Goal: Book appointment/travel/reservation

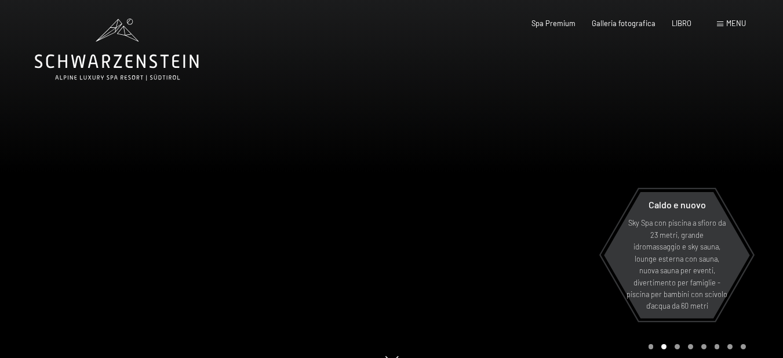
click at [377, 158] on div at bounding box center [196, 188] width 392 height 377
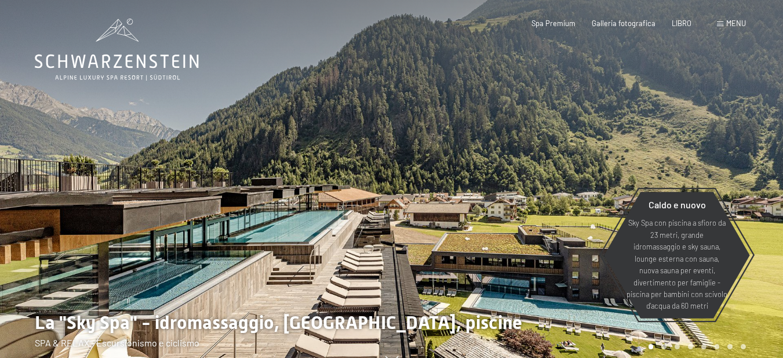
click at [377, 158] on div at bounding box center [196, 188] width 392 height 377
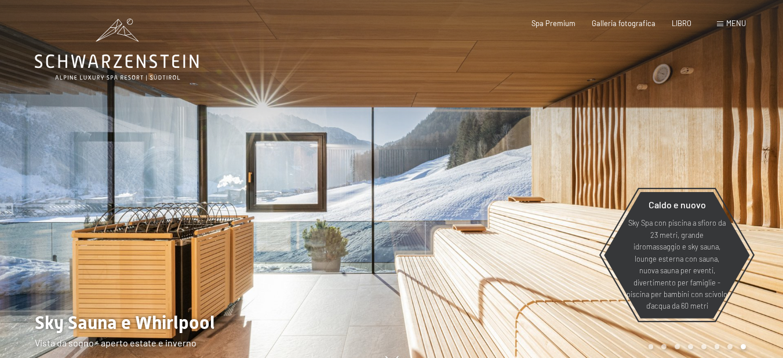
click at [377, 158] on div at bounding box center [196, 188] width 392 height 377
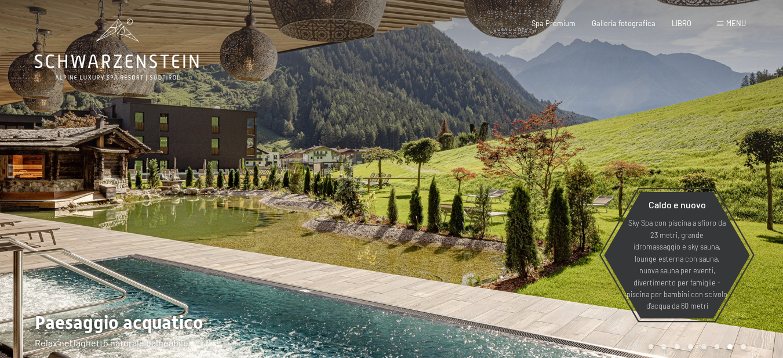
click at [377, 158] on div at bounding box center [196, 188] width 392 height 377
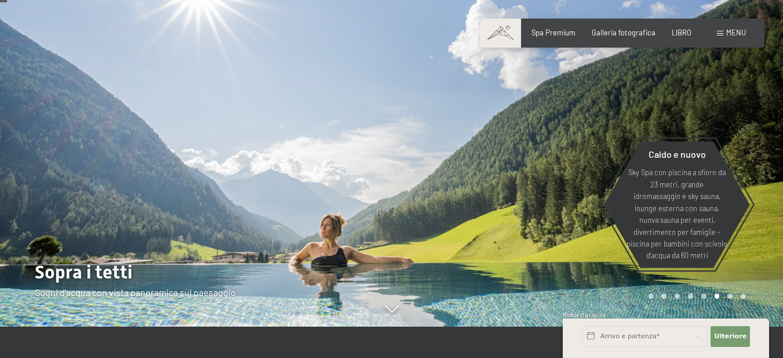
scroll to position [58, 0]
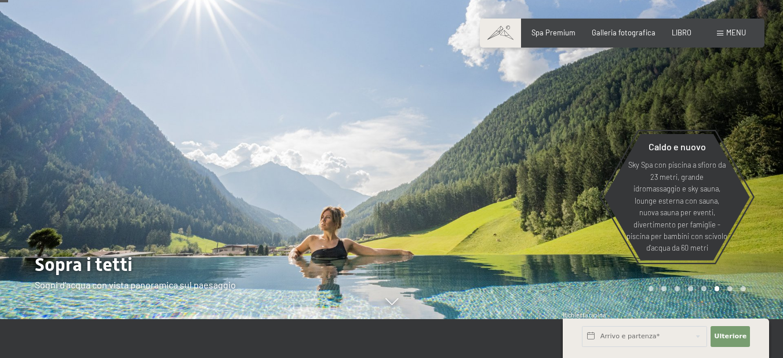
click at [335, 193] on div at bounding box center [196, 130] width 392 height 377
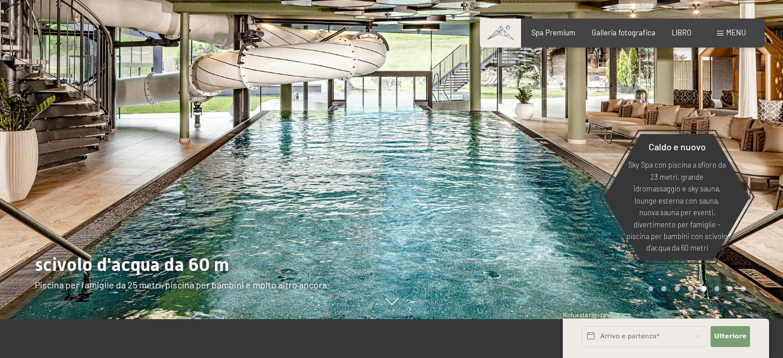
click at [335, 193] on div at bounding box center [196, 130] width 392 height 377
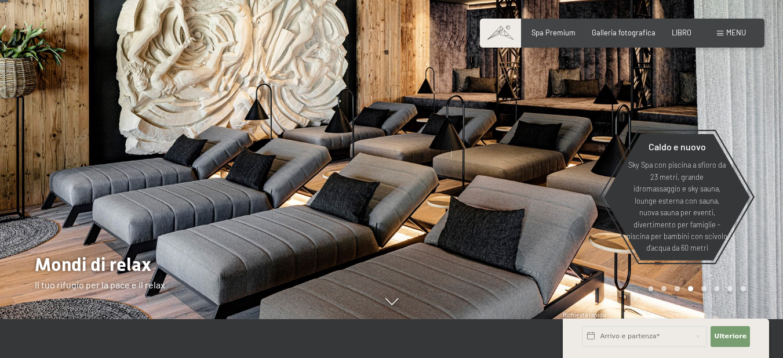
click at [335, 193] on div at bounding box center [196, 130] width 392 height 377
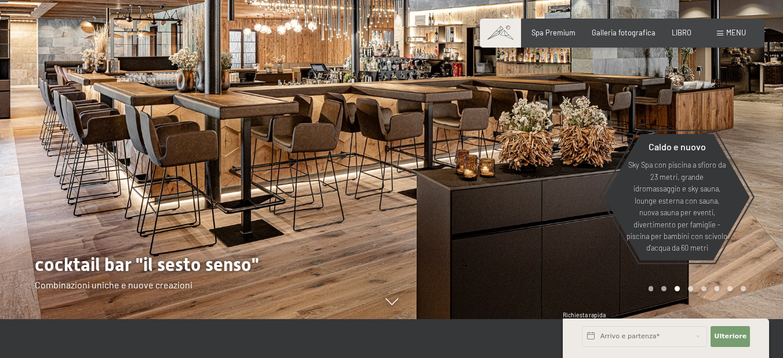
click at [335, 193] on div at bounding box center [196, 130] width 392 height 377
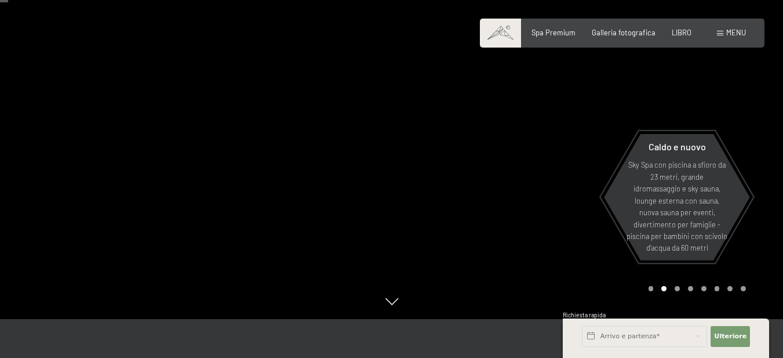
click at [335, 193] on div at bounding box center [196, 130] width 392 height 377
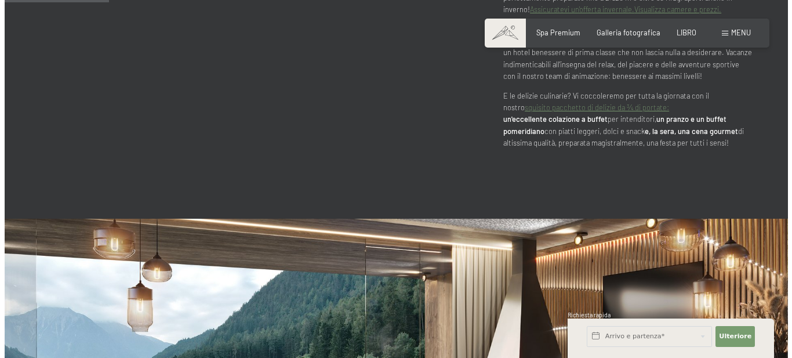
scroll to position [754, 0]
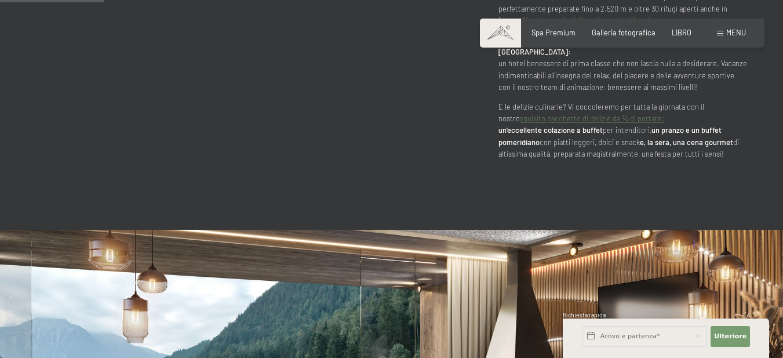
click at [737, 31] on font "menu" at bounding box center [736, 32] width 20 height 9
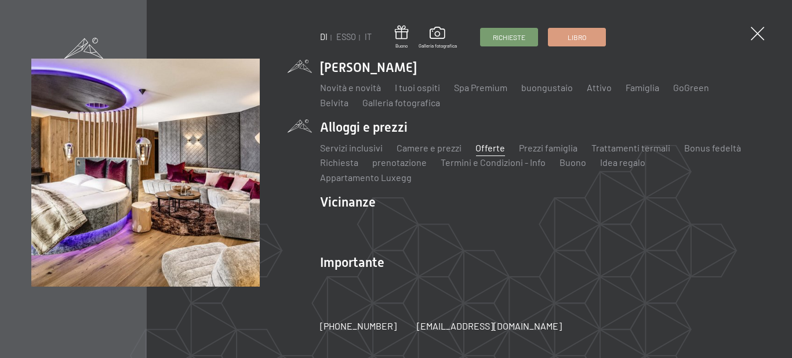
click at [486, 153] on font "Offerte" at bounding box center [490, 147] width 30 height 11
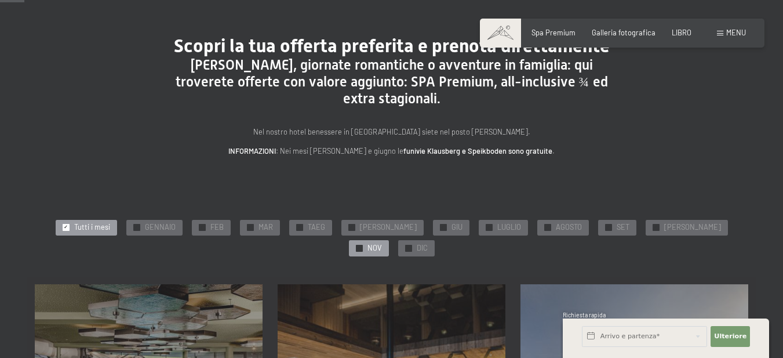
click at [389, 240] on div "✓ NOV" at bounding box center [369, 248] width 40 height 16
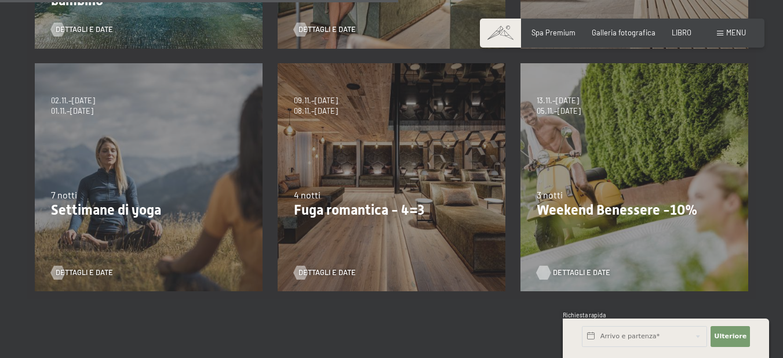
scroll to position [580, 0]
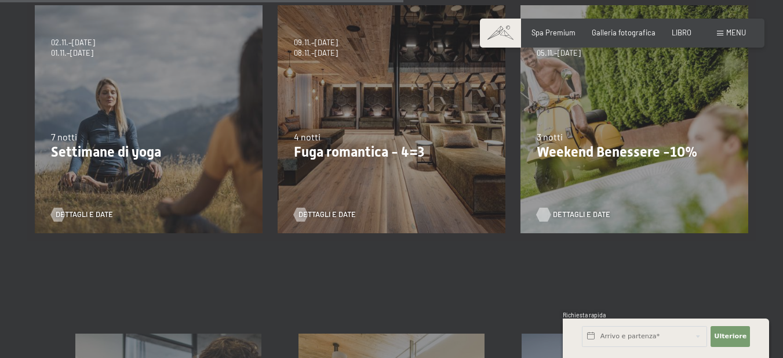
click at [585, 209] on font "Dettagli e date" at bounding box center [581, 213] width 57 height 9
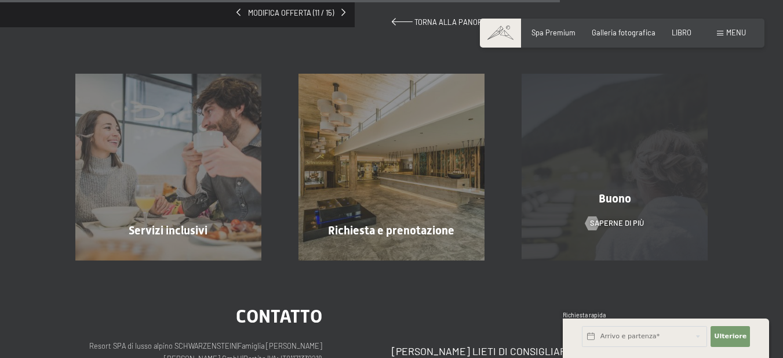
scroll to position [927, 0]
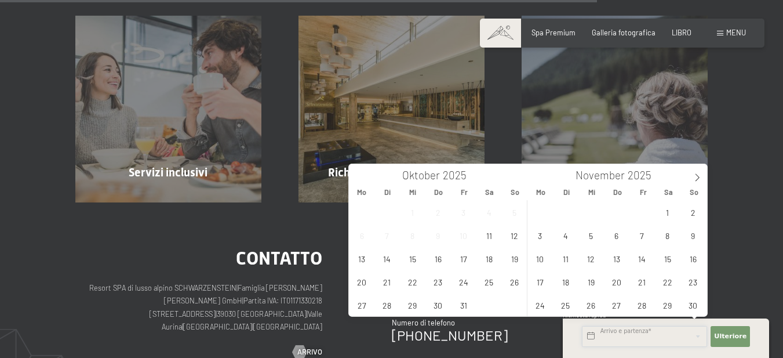
click at [645, 340] on input "text" at bounding box center [644, 336] width 125 height 21
click at [646, 257] on span "14" at bounding box center [642, 258] width 23 height 23
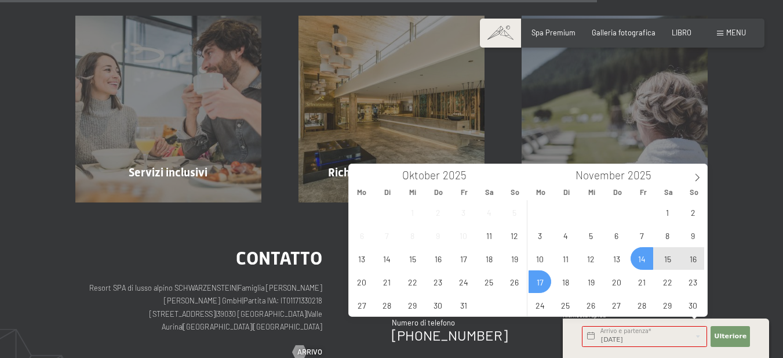
click at [536, 273] on span "17" at bounding box center [540, 281] width 23 height 23
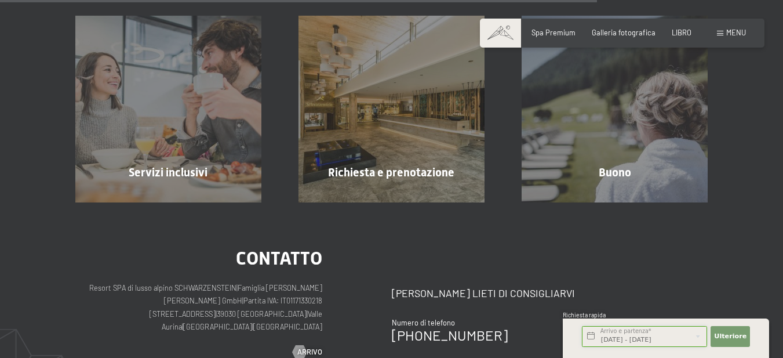
click at [623, 336] on input "Fr. 14.11.2025 - Mo. 17.11.2025" at bounding box center [644, 336] width 125 height 21
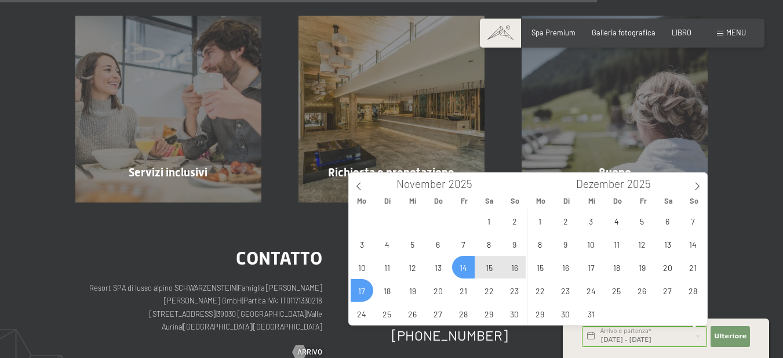
click at [485, 264] on span "15" at bounding box center [489, 267] width 23 height 23
click at [356, 294] on span "17" at bounding box center [362, 290] width 23 height 23
type input "Sa. 15.11.2025 - Mo. 17.11.2025"
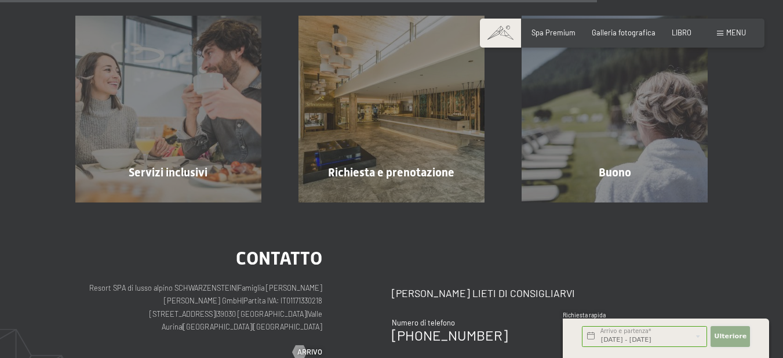
click at [723, 332] on font "Ulteriore" at bounding box center [730, 336] width 32 height 8
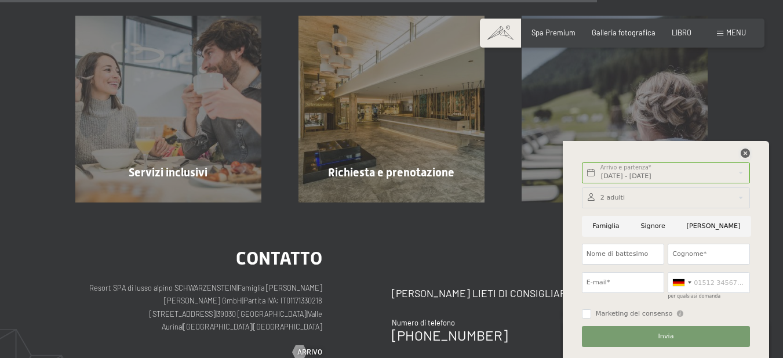
click at [746, 158] on div at bounding box center [745, 153] width 9 height 10
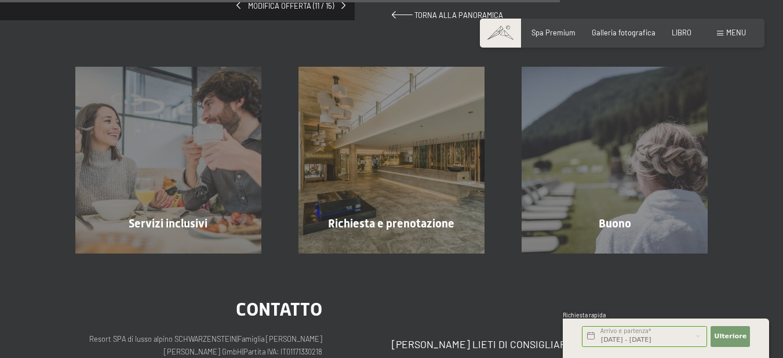
scroll to position [870, 0]
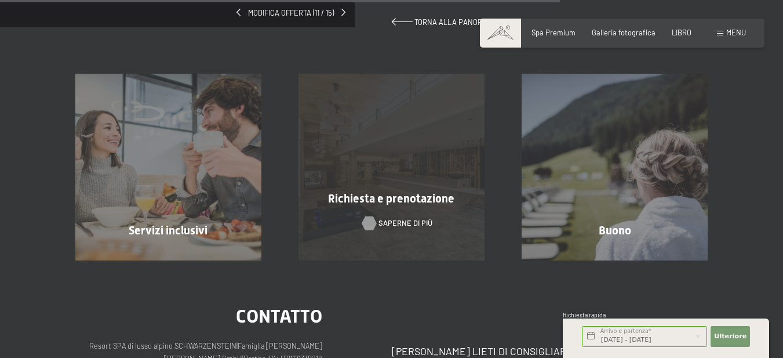
click at [388, 218] on font "Saperne di più" at bounding box center [406, 222] width 54 height 9
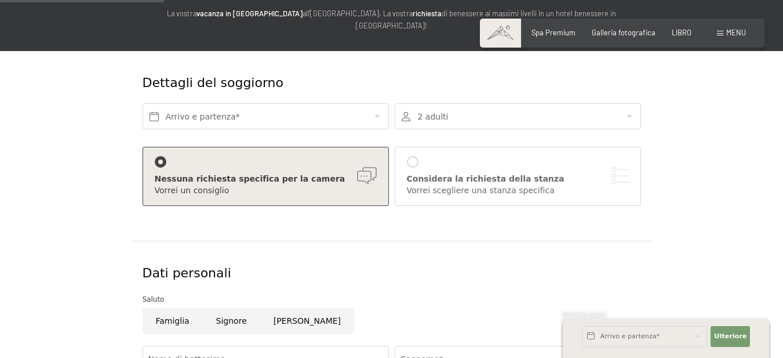
scroll to position [58, 0]
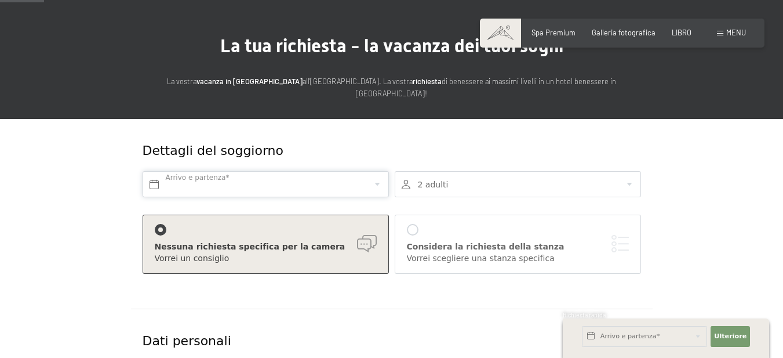
click at [329, 180] on input "text" at bounding box center [266, 184] width 246 height 26
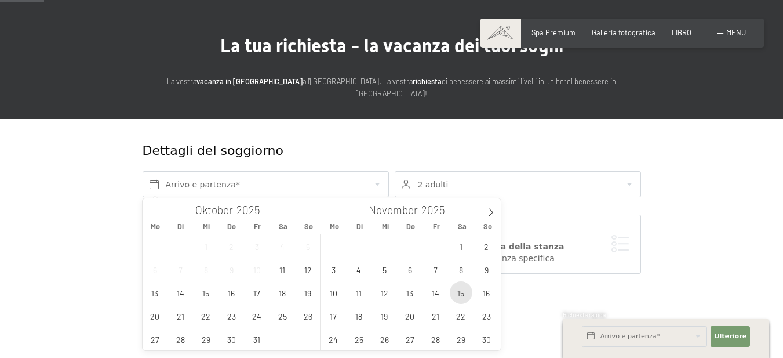
click at [460, 293] on span "15" at bounding box center [461, 292] width 23 height 23
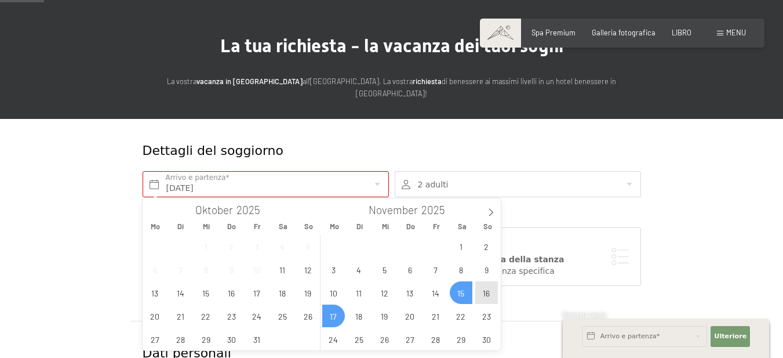
click at [334, 320] on span "17" at bounding box center [333, 315] width 23 height 23
type input "Sa. 15.11.2025 - Mo. 17.11.2025"
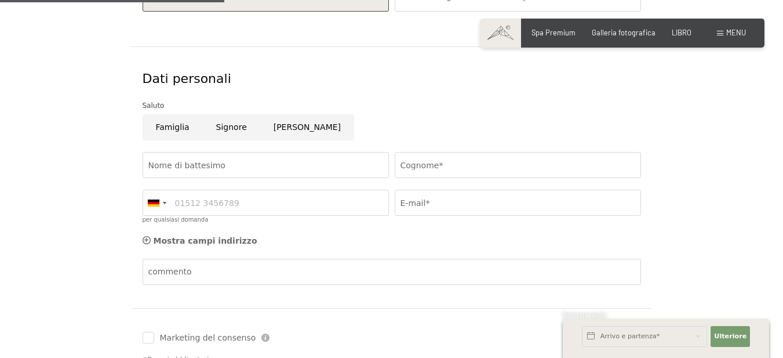
scroll to position [348, 0]
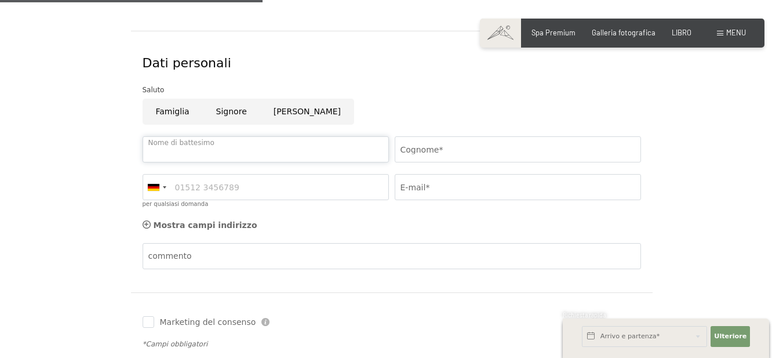
click at [249, 151] on input "Nome di battesimo" at bounding box center [266, 149] width 246 height 26
type input "Fabio"
type input "Vellani"
type input "335317009"
type input "zorove76@gmail.com"
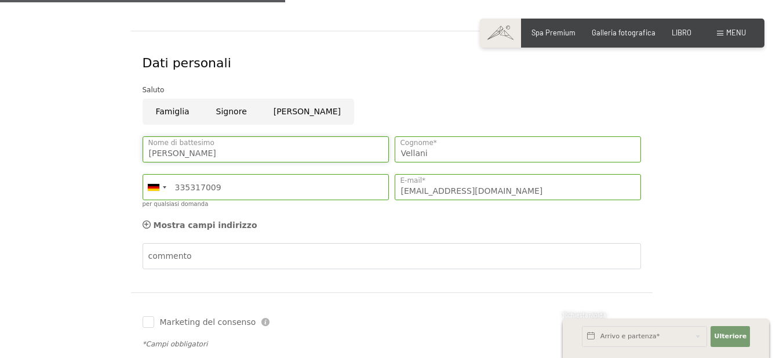
scroll to position [406, 0]
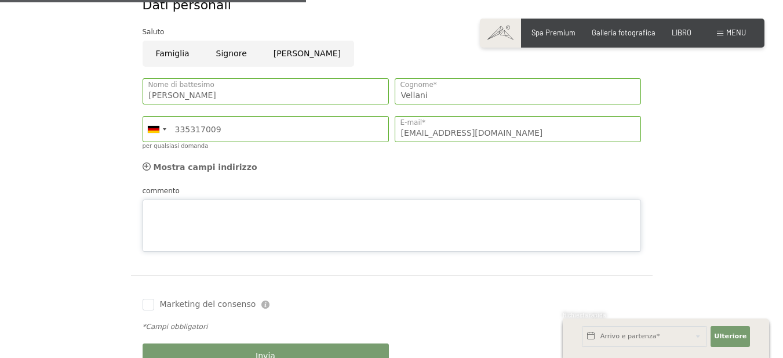
click at [277, 188] on div "commento" at bounding box center [392, 218] width 499 height 67
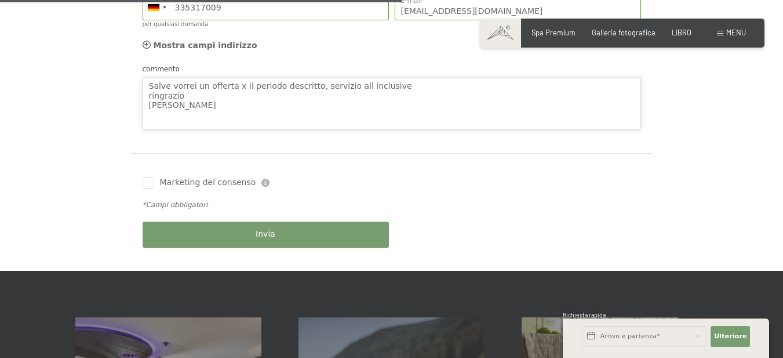
scroll to position [580, 0]
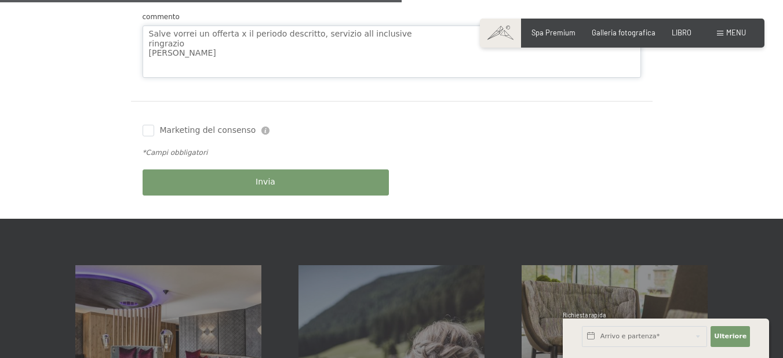
type textarea "Salve vorrei un offerta x il periodo descritto, servizio all inclusive ringrazi…"
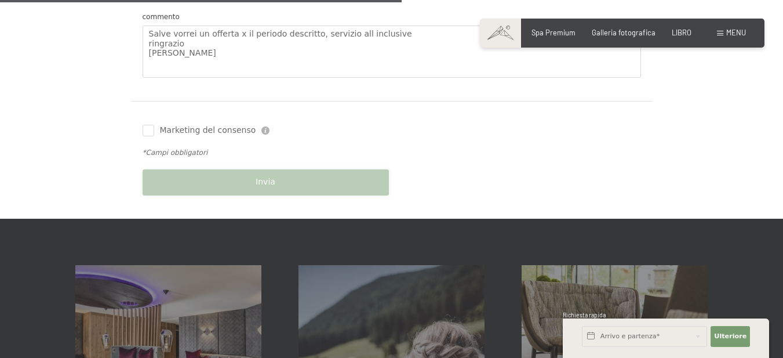
click at [300, 185] on div "Invia" at bounding box center [266, 182] width 252 height 38
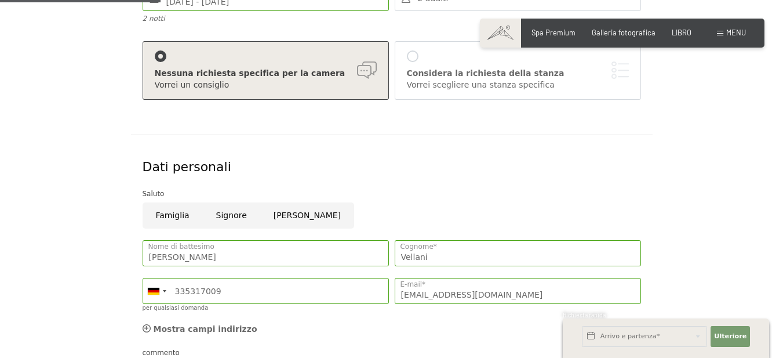
scroll to position [232, 0]
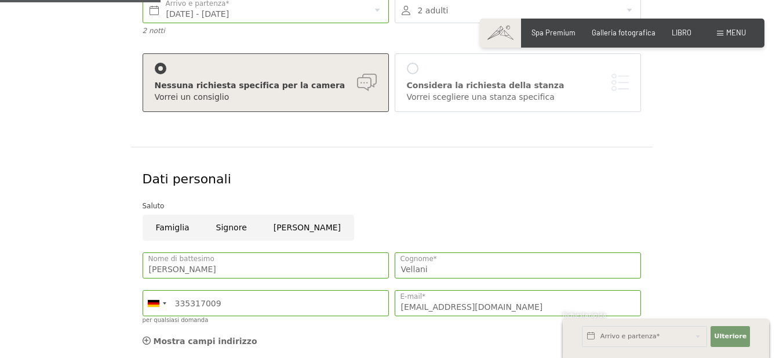
click at [216, 225] on input "Signore" at bounding box center [231, 227] width 57 height 26
radio input "true"
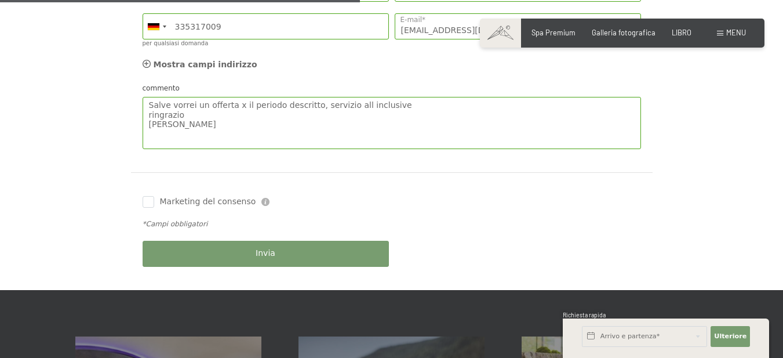
scroll to position [522, 0]
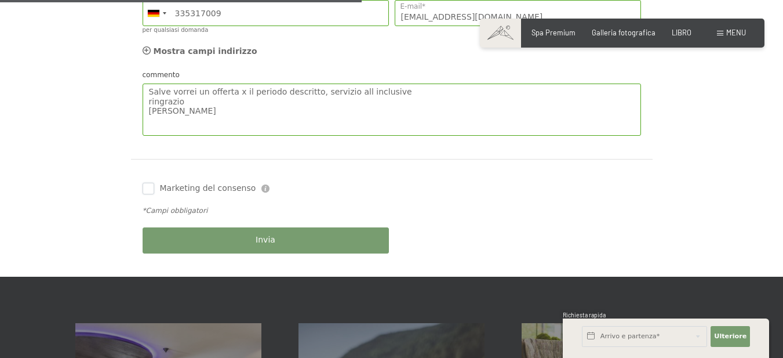
click at [146, 184] on input "Marketing del consenso" at bounding box center [149, 189] width 12 height 12
checkbox input "true"
click at [197, 244] on button "Invia" at bounding box center [266, 240] width 246 height 26
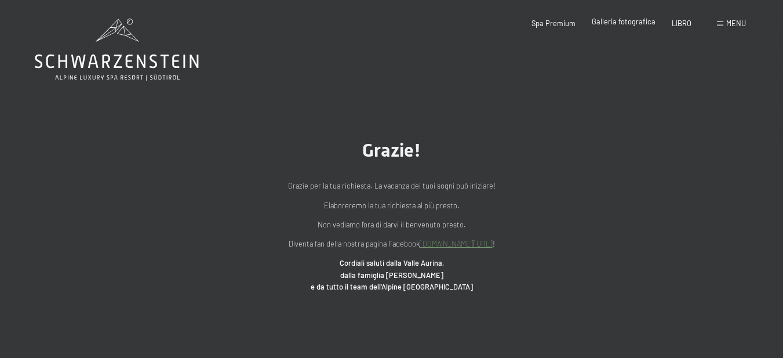
click at [627, 21] on font "Galleria fotografica" at bounding box center [624, 21] width 64 height 9
